Goal: Information Seeking & Learning: Learn about a topic

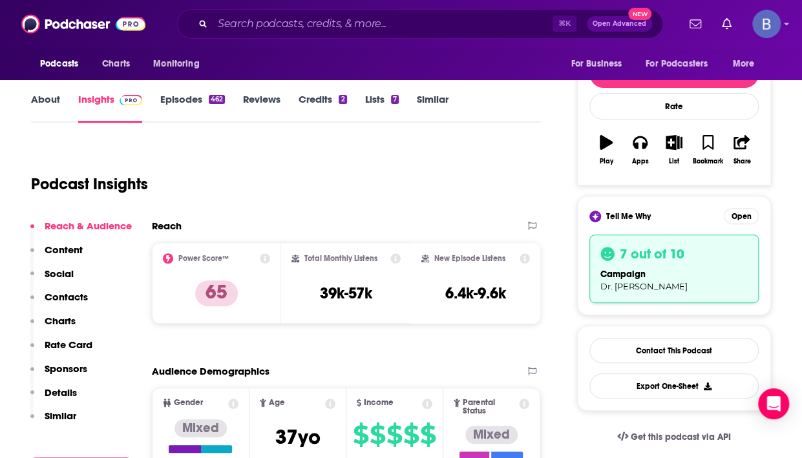
scroll to position [155, 0]
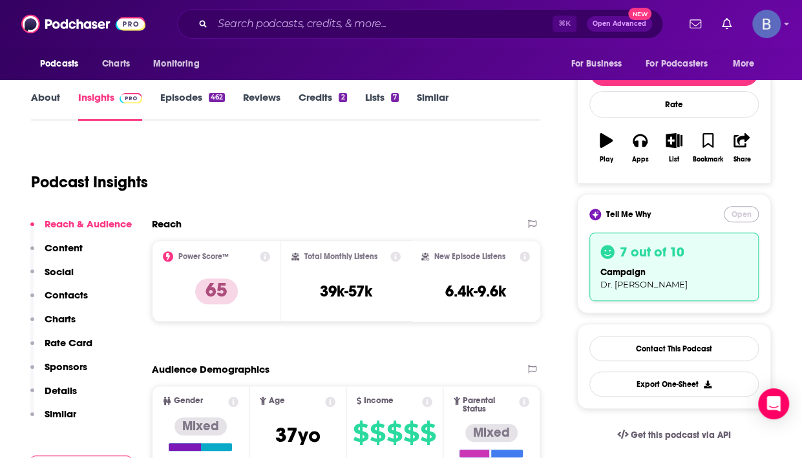
click at [741, 217] on button "Open" at bounding box center [741, 214] width 35 height 16
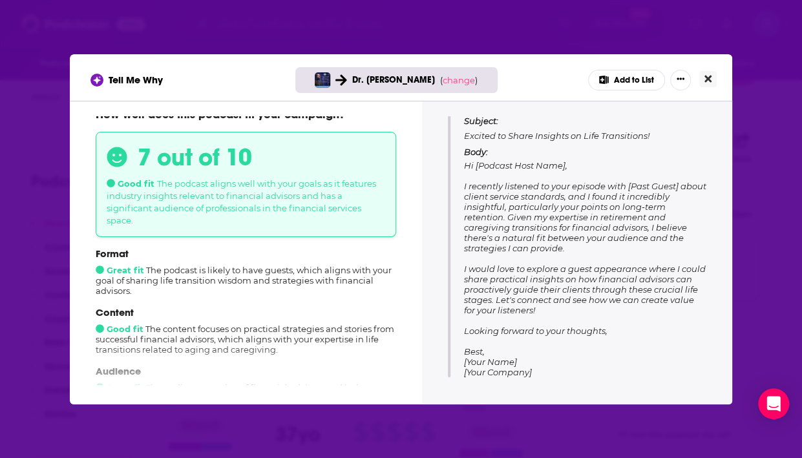
scroll to position [0, 0]
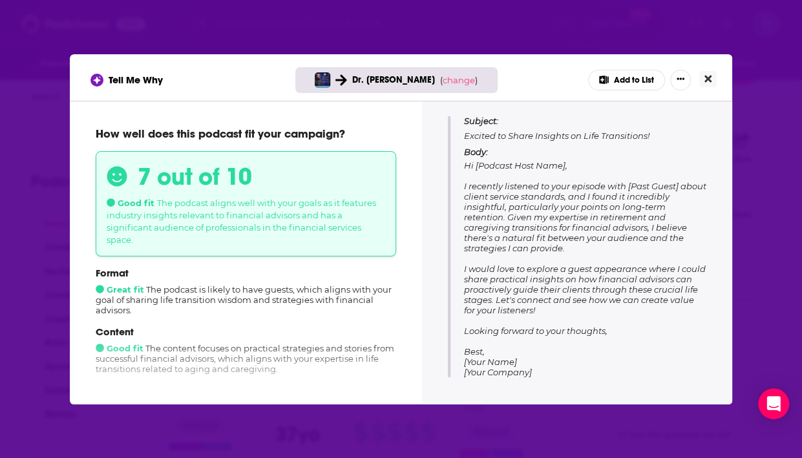
click at [708, 78] on icon "Close" at bounding box center [707, 78] width 7 height 7
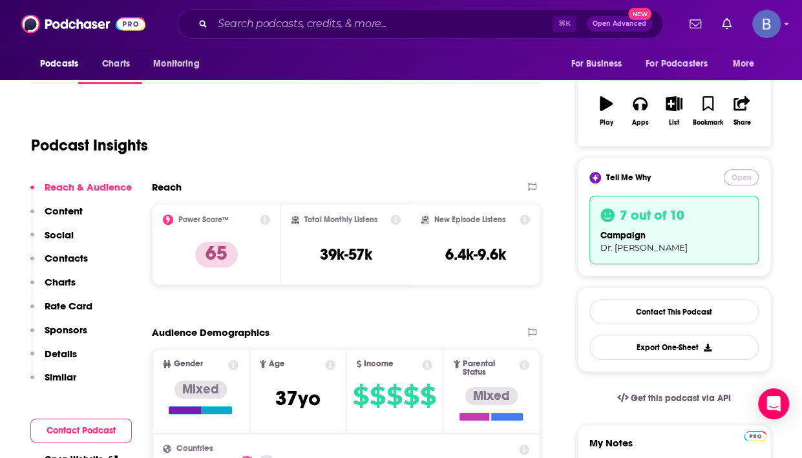
scroll to position [158, 0]
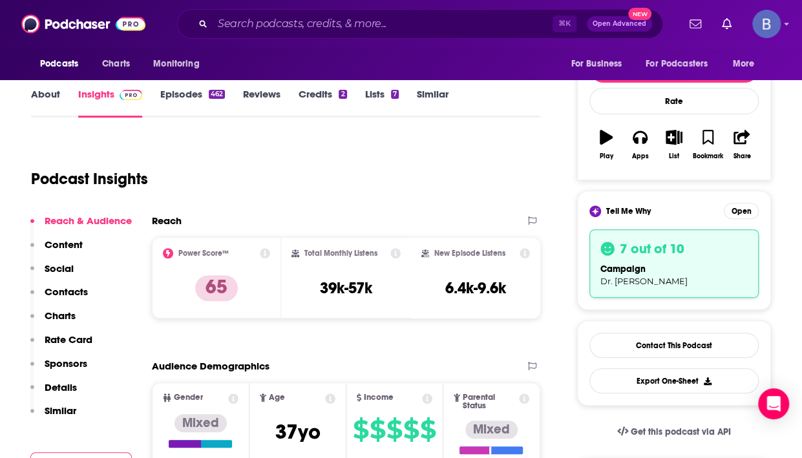
click at [178, 88] on link "Episodes 462" at bounding box center [192, 103] width 65 height 30
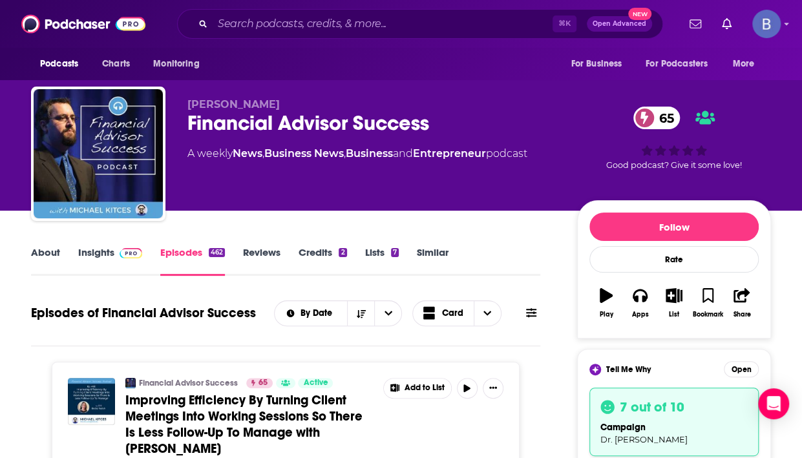
click at [96, 255] on link "Insights" at bounding box center [110, 261] width 64 height 30
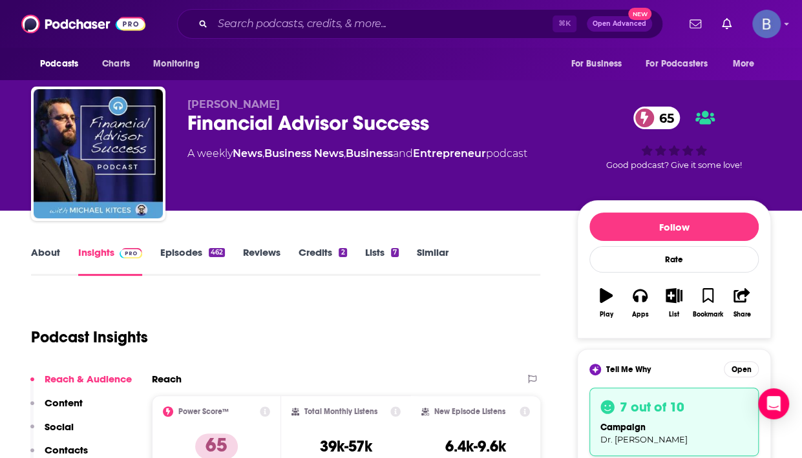
click at [639, 422] on span "campaign" at bounding box center [622, 427] width 45 height 11
click at [743, 370] on button "Open" at bounding box center [741, 369] width 35 height 16
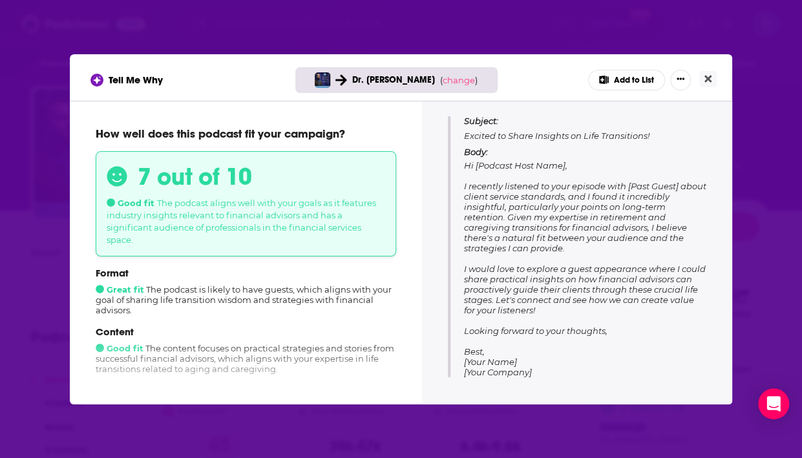
scroll to position [149, 0]
